Goal: Information Seeking & Learning: Learn about a topic

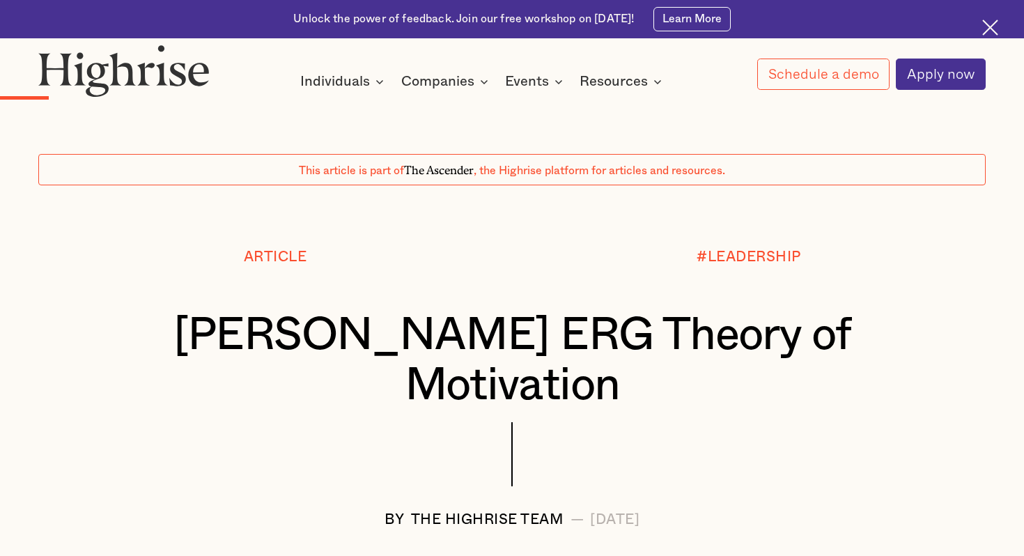
scroll to position [872, 0]
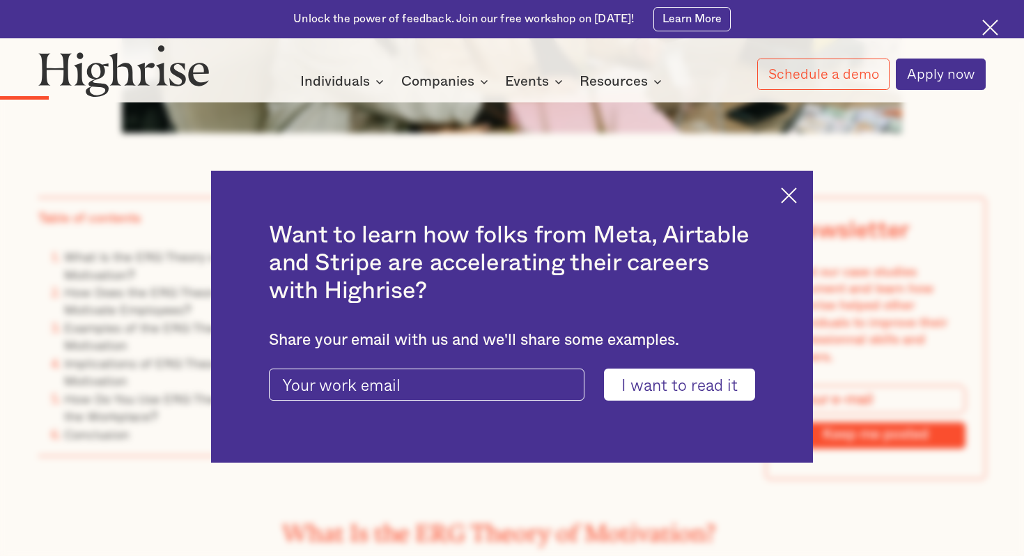
click at [776, 190] on div "Want to learn how folks from Meta, Airtable and Stripe are accelerating their c…" at bounding box center [512, 317] width 602 height 292
click at [790, 190] on img at bounding box center [789, 195] width 16 height 16
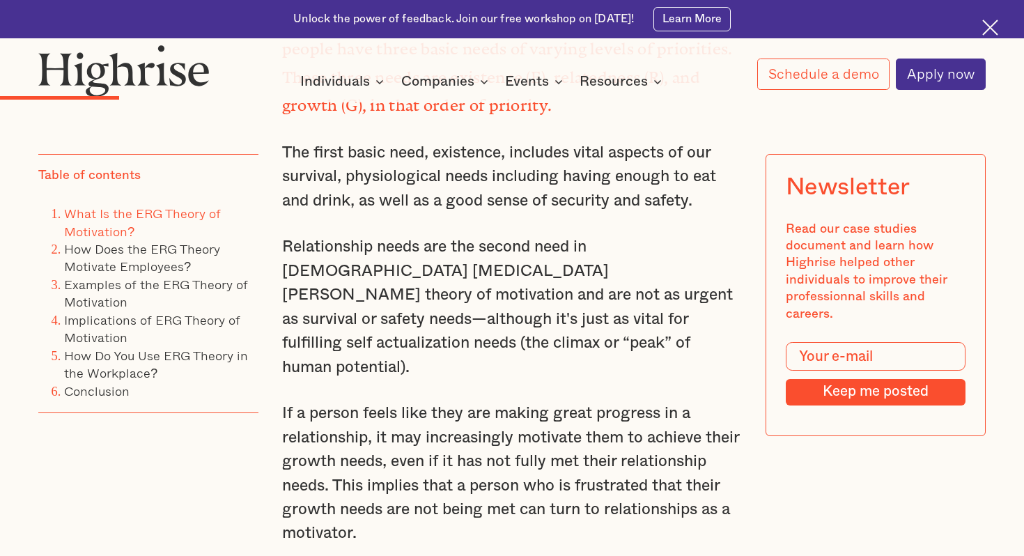
scroll to position [1435, 0]
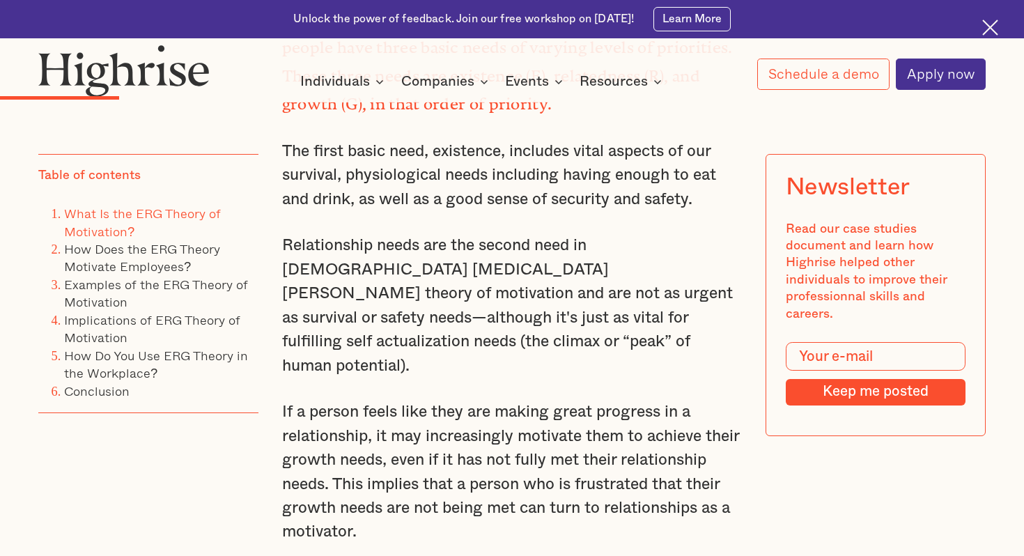
click at [529, 400] on p "If a person feels like they are making great progress in a relationship, it may…" at bounding box center [512, 472] width 460 height 144
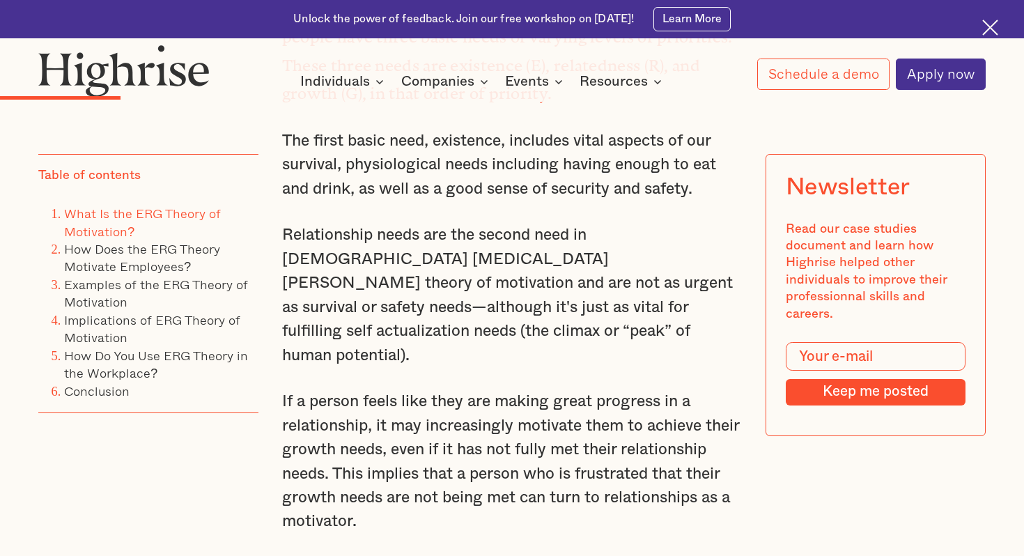
scroll to position [1449, 0]
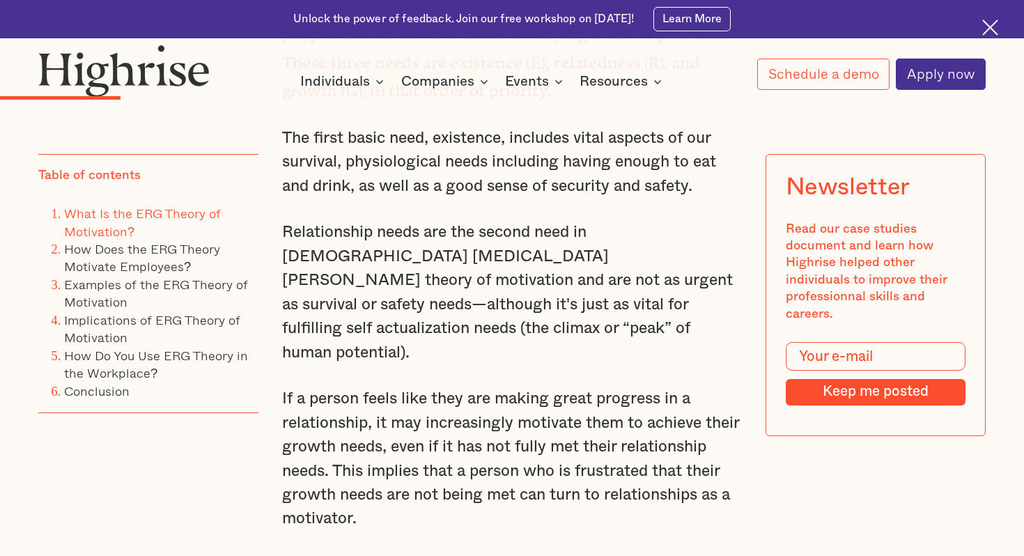
click at [530, 387] on p "If a person feels like they are making great progress in a relationship, it may…" at bounding box center [512, 459] width 460 height 144
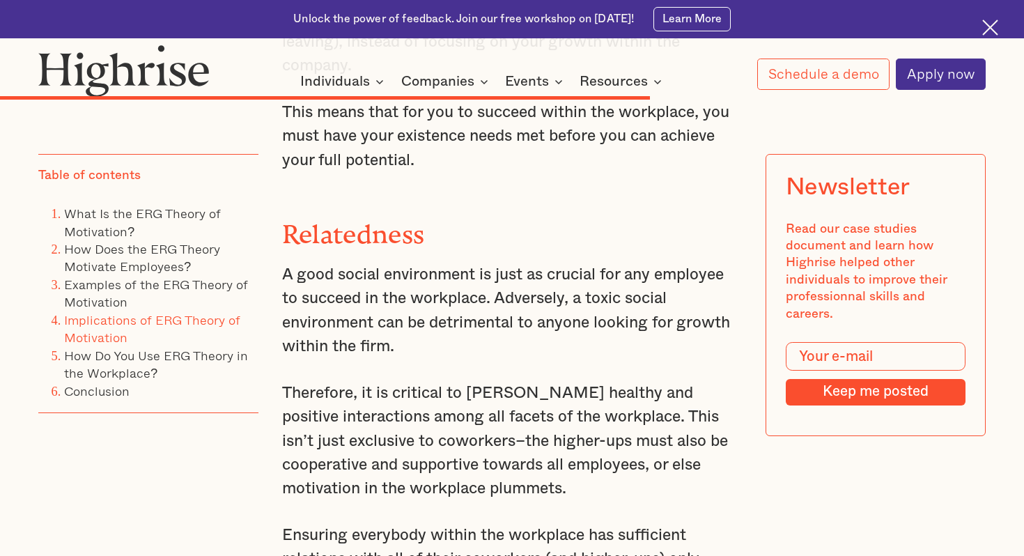
scroll to position [5613, 0]
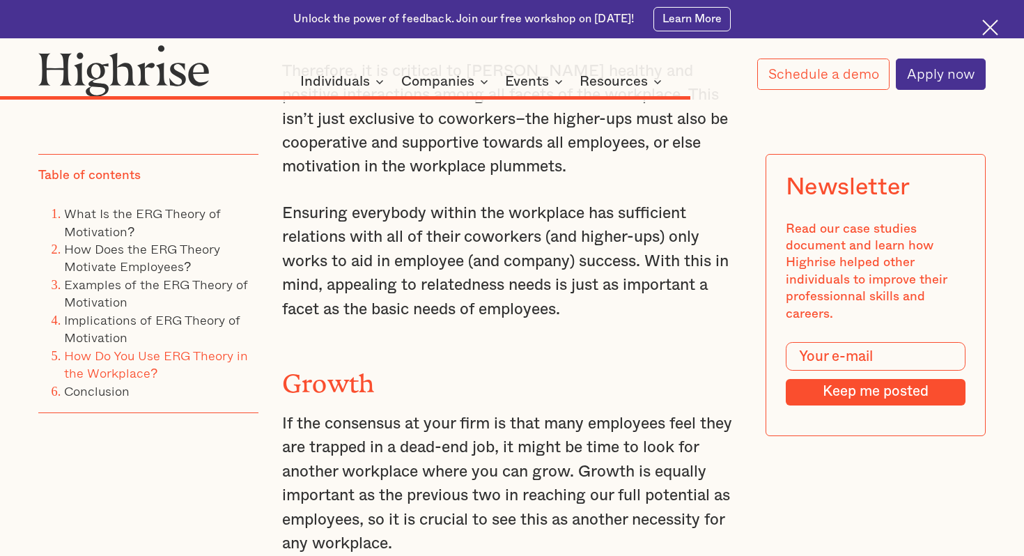
scroll to position [5945, 0]
